Goal: Communication & Community: Participate in discussion

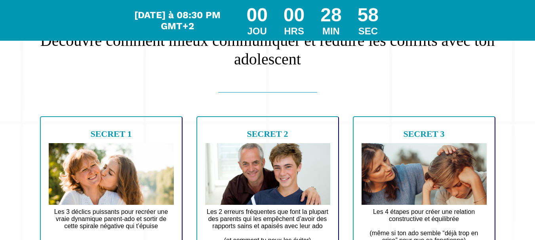
scroll to position [62, 0]
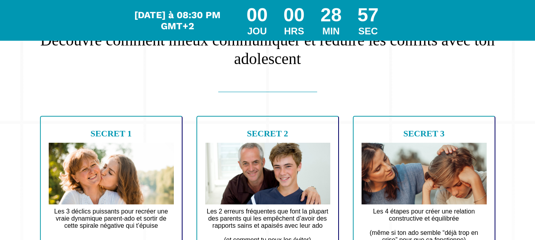
click at [247, 81] on div "Attention ! Le webinaire va bientôt commencer ! Découvre comment mieux communiq…" at bounding box center [267, 155] width 495 height 422
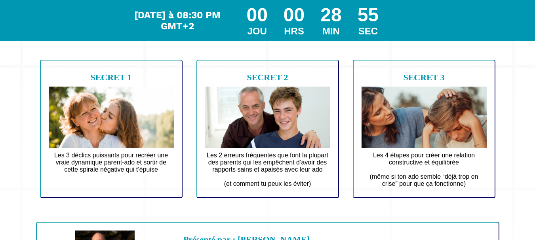
scroll to position [119, 0]
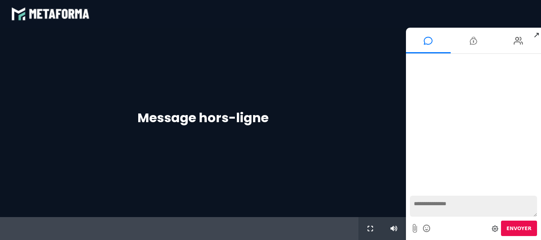
click at [537, 36] on span "↗" at bounding box center [536, 35] width 9 height 14
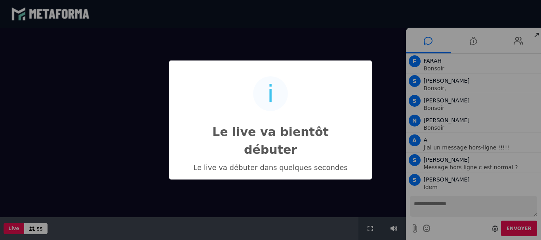
scroll to position [356, 0]
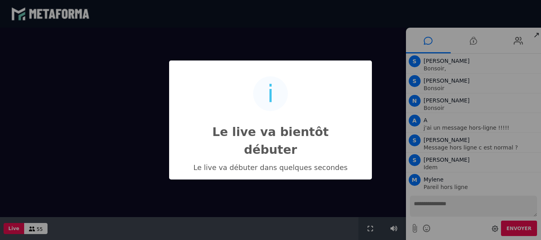
click at [390, 226] on div "i Le live va bientôt débuter × Le live va débuter dans quelques secondes OK No …" at bounding box center [270, 120] width 541 height 240
click at [394, 228] on div "i Le live va bientôt débuter × Le live va débuter dans quelques secondes OK No …" at bounding box center [270, 120] width 541 height 240
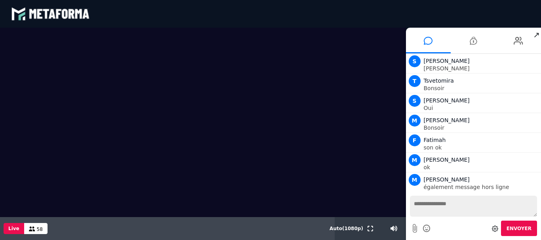
scroll to position [534, 0]
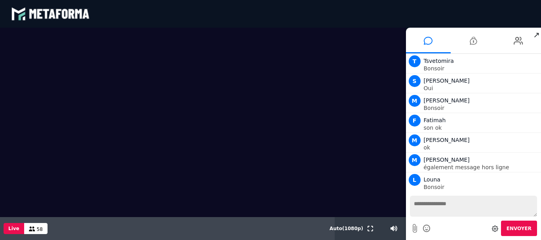
click at [446, 205] on textarea at bounding box center [473, 206] width 127 height 21
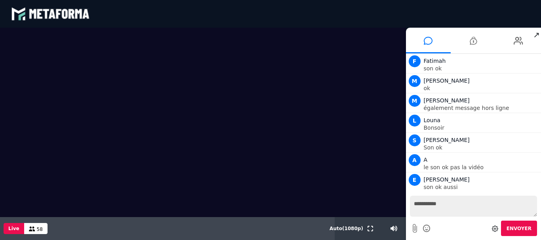
scroll to position [614, 0]
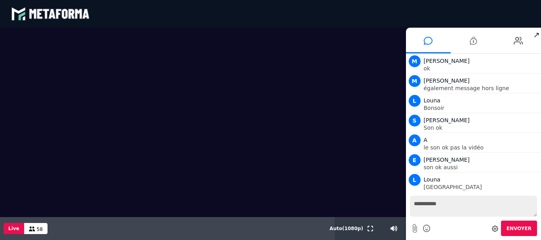
type textarea "**********"
click at [522, 225] on button "Envoyer" at bounding box center [519, 228] width 36 height 15
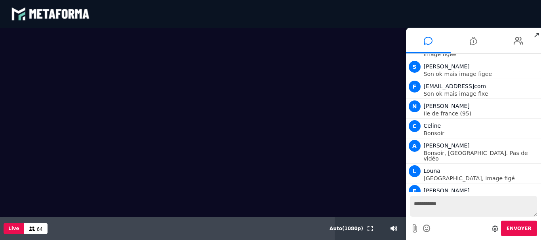
scroll to position [1168, 0]
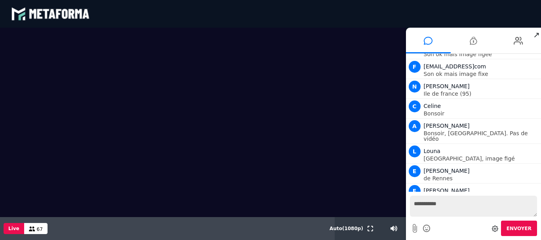
click at [431, 203] on textarea "**********" at bounding box center [473, 206] width 127 height 21
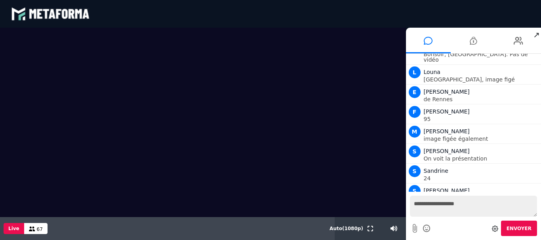
scroll to position [1267, 0]
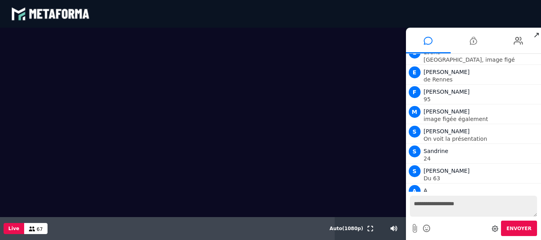
type textarea "**********"
click at [520, 227] on span "Envoyer" at bounding box center [518, 229] width 25 height 6
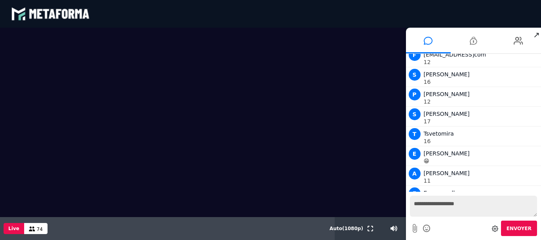
scroll to position [3342, 0]
click at [439, 204] on textarea "**********" at bounding box center [473, 206] width 127 height 21
type textarea "**"
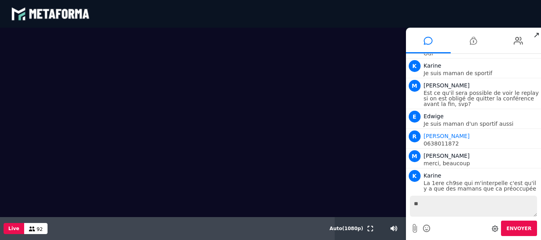
scroll to position [7395, 0]
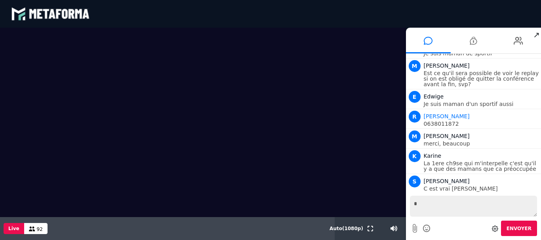
click at [194, 126] on video at bounding box center [203, 123] width 406 height 190
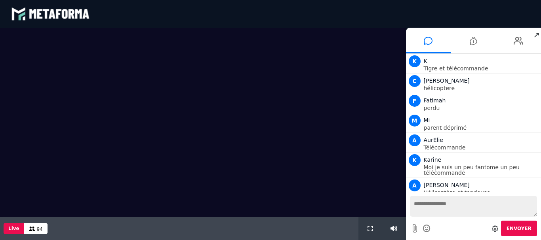
scroll to position [670, 0]
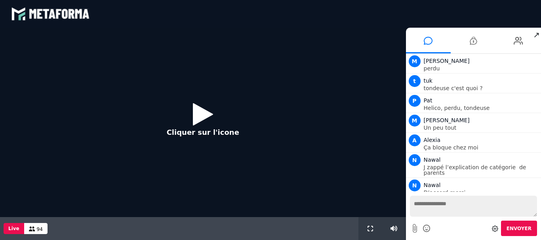
click at [200, 116] on icon at bounding box center [203, 114] width 20 height 26
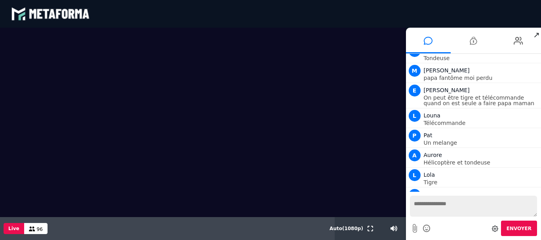
scroll to position [456, 0]
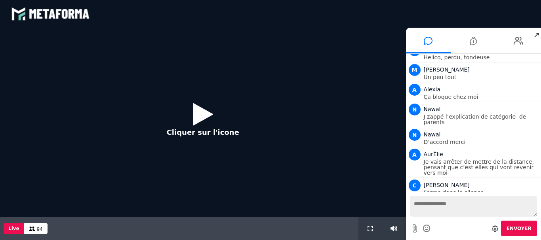
scroll to position [740, 0]
